Goal: Task Accomplishment & Management: Use online tool/utility

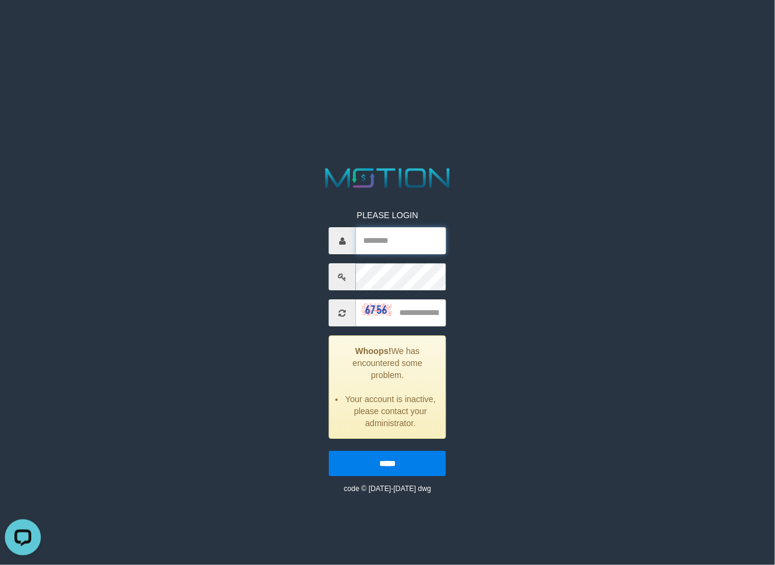
type input "*******"
click at [399, 321] on input "text" at bounding box center [401, 313] width 90 height 27
type input "****"
click at [329, 452] on input "*****" at bounding box center [387, 464] width 117 height 25
